Goal: Task Accomplishment & Management: Use online tool/utility

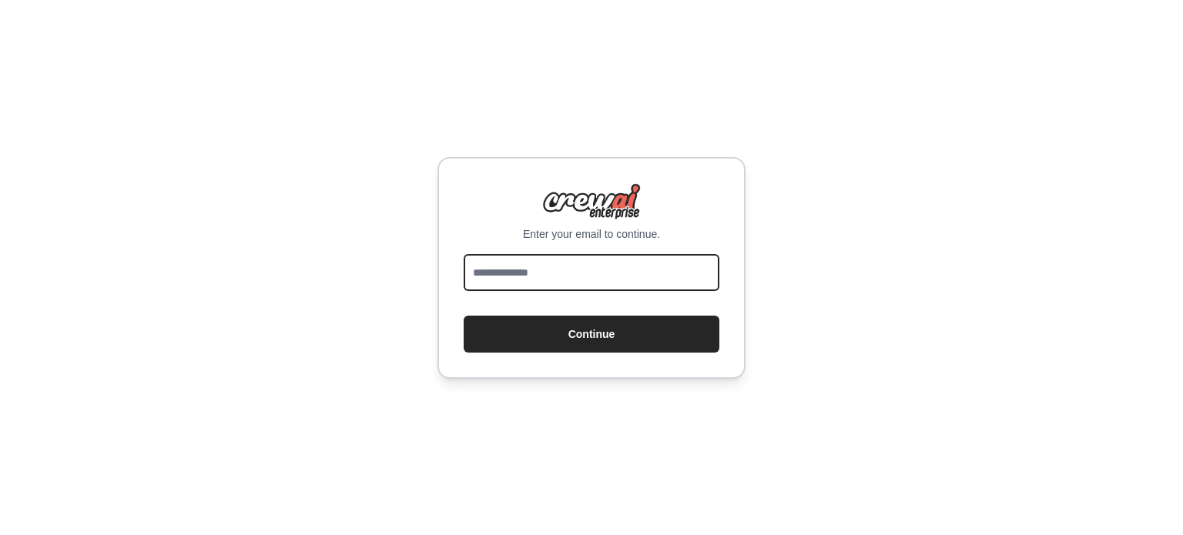
click at [604, 273] on input "email" at bounding box center [592, 272] width 256 height 37
type input "**********"
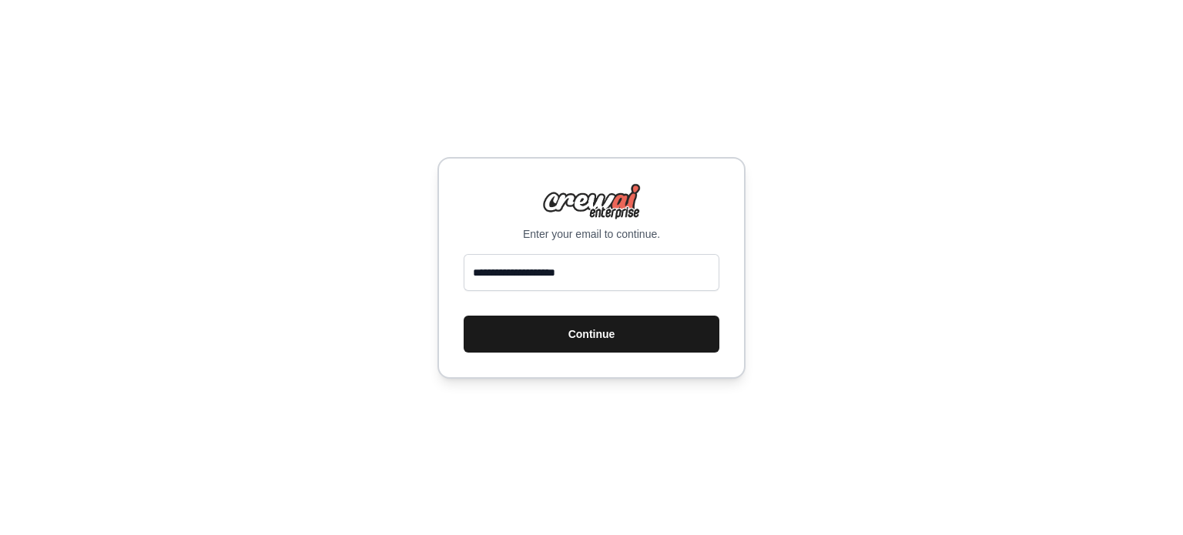
click at [590, 335] on button "Continue" at bounding box center [592, 334] width 256 height 37
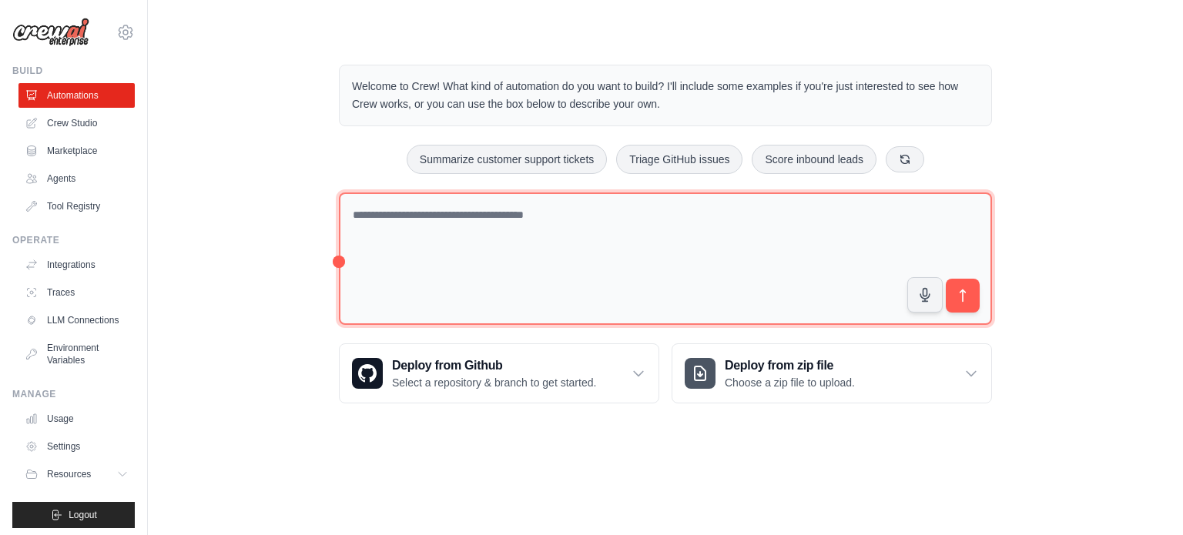
click at [598, 200] on textarea at bounding box center [665, 259] width 653 height 133
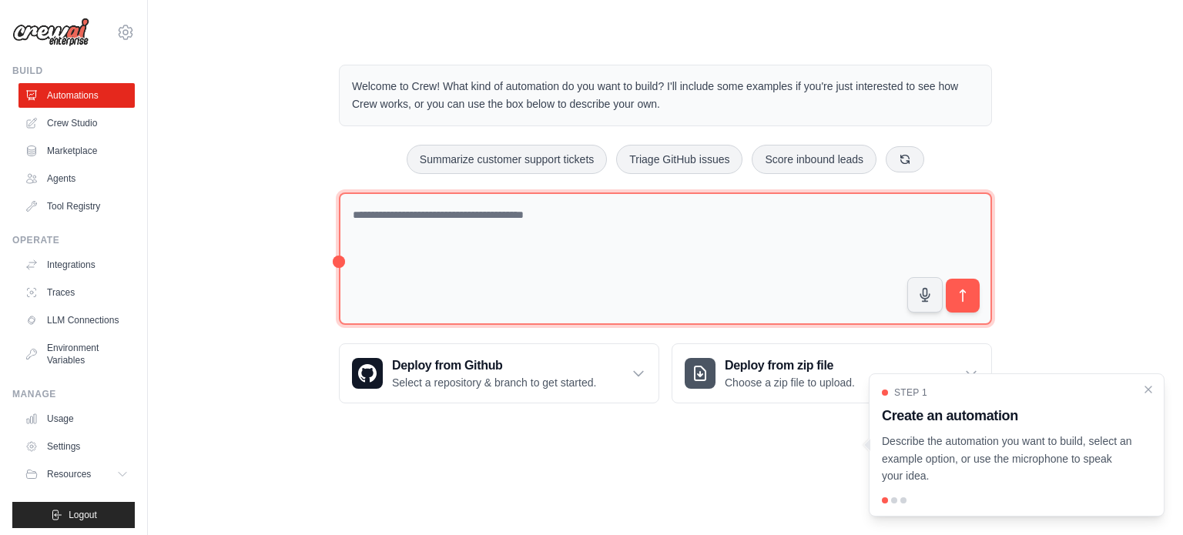
click at [598, 200] on textarea at bounding box center [665, 259] width 653 height 133
click at [647, 203] on textarea at bounding box center [665, 259] width 653 height 133
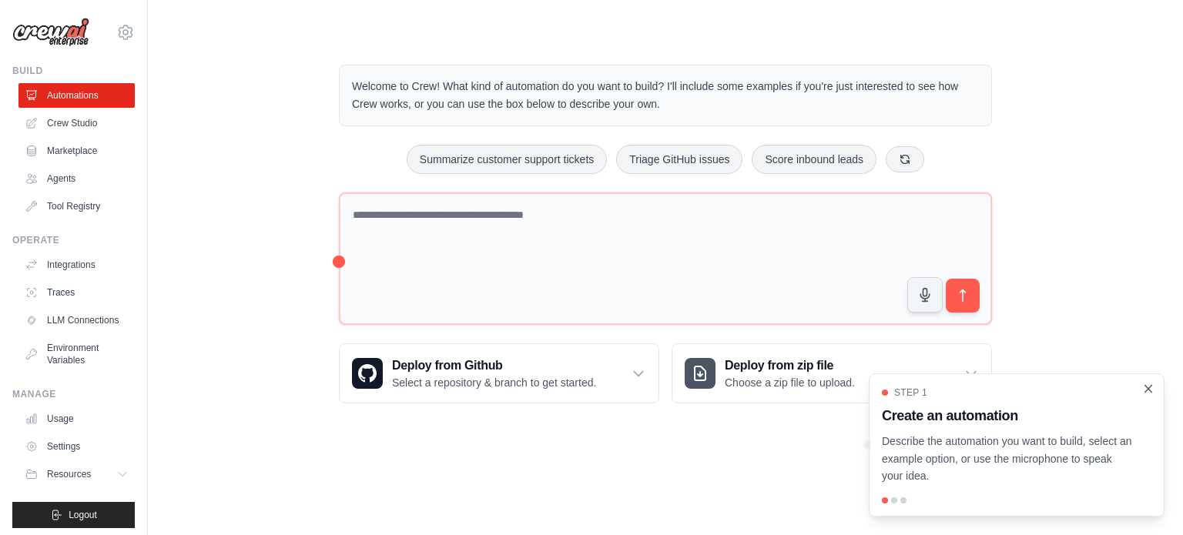
click at [1145, 394] on icon "Close walkthrough" at bounding box center [1149, 389] width 14 height 14
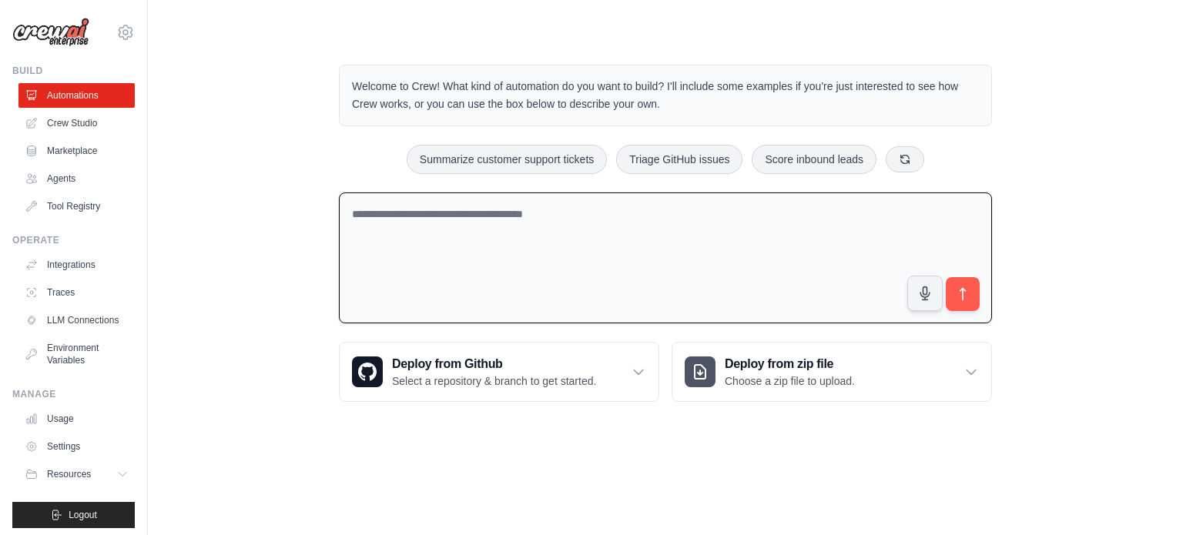
click at [594, 304] on textarea at bounding box center [665, 259] width 653 height 132
